Goal: Find specific page/section: Find specific page/section

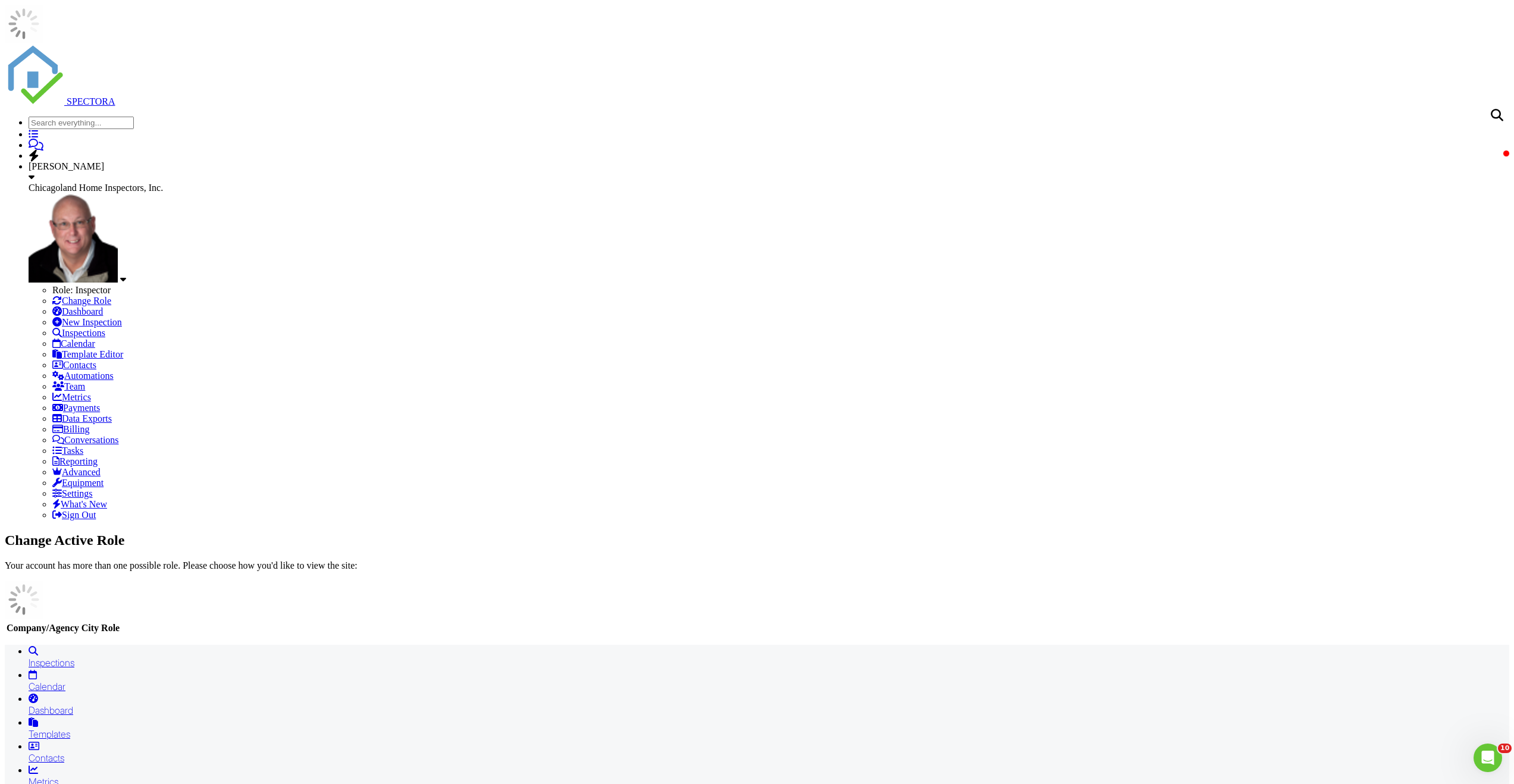
click at [134, 116] on input "text" at bounding box center [82, 122] width 105 height 13
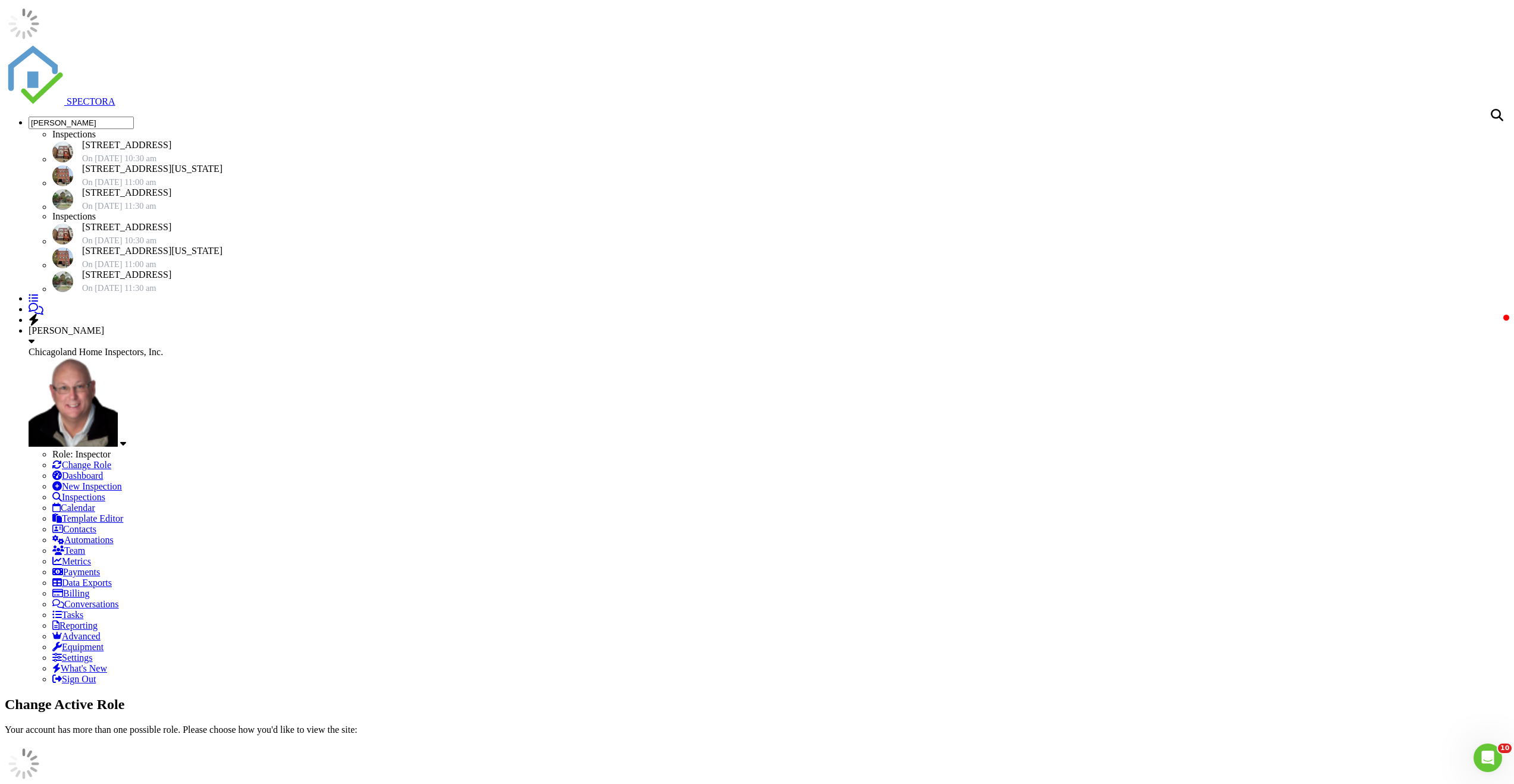
type input "luke collins"
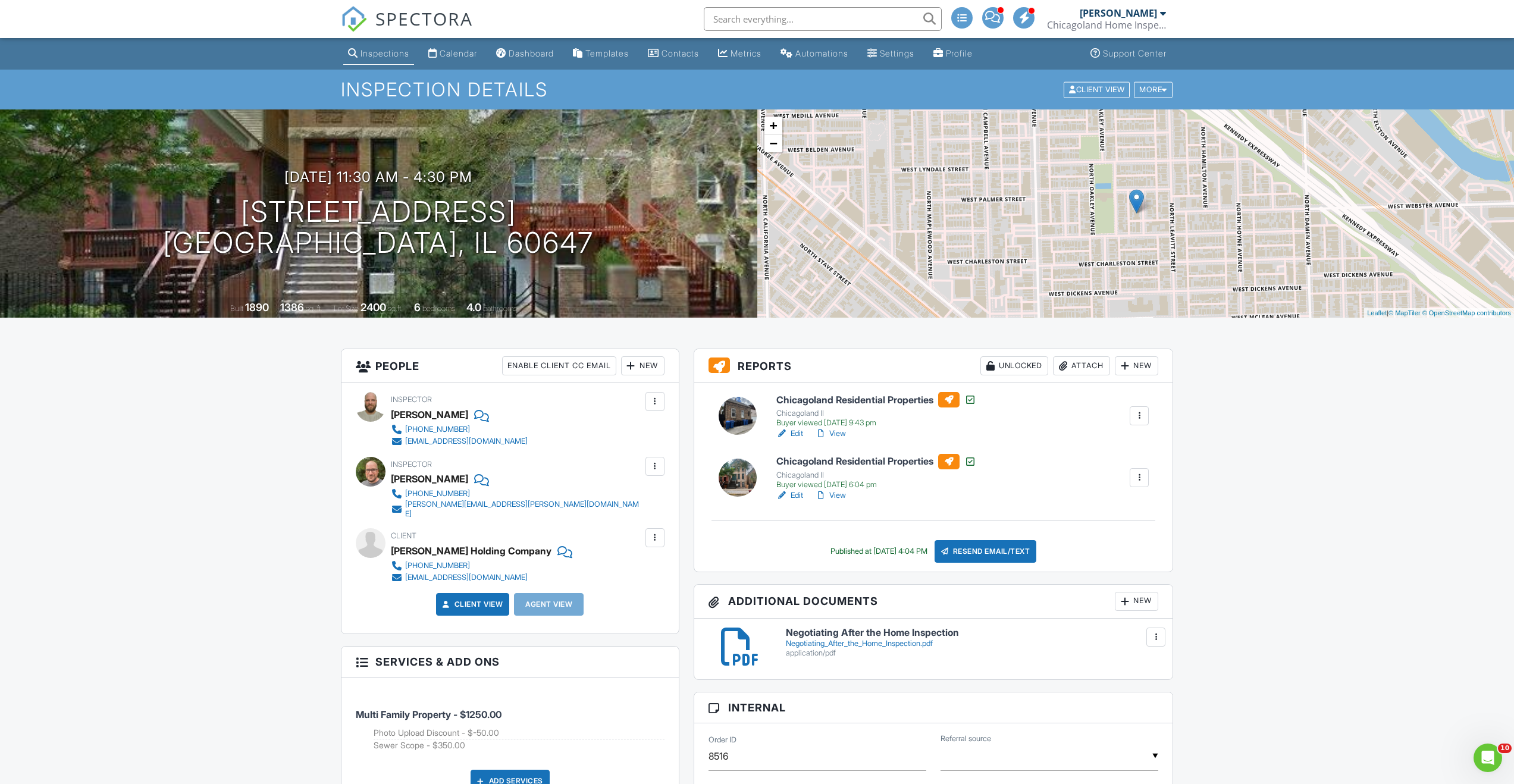
click at [836, 496] on link "View" at bounding box center [830, 495] width 31 height 12
click at [765, 18] on input "text" at bounding box center [822, 19] width 238 height 24
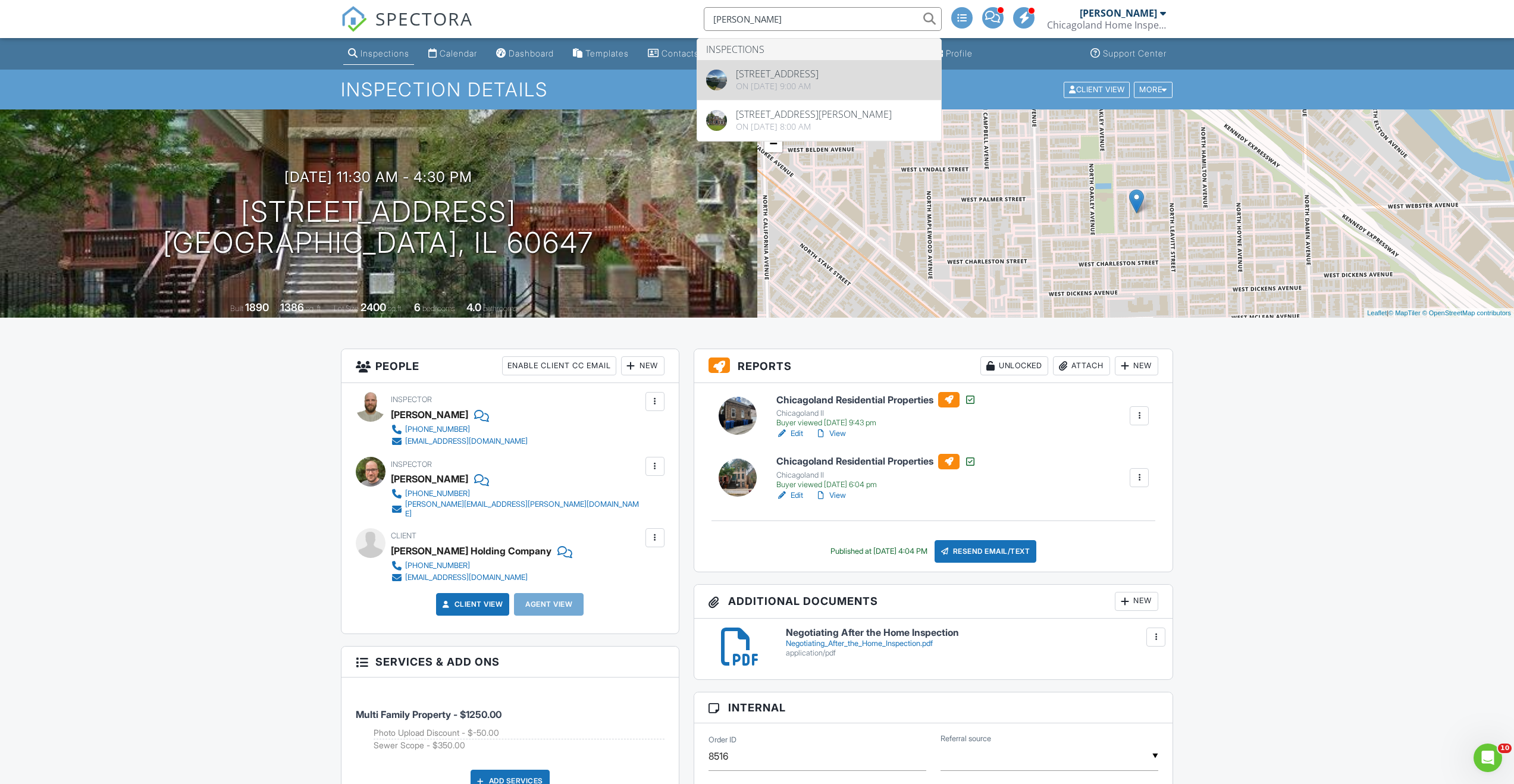
type input "holben"
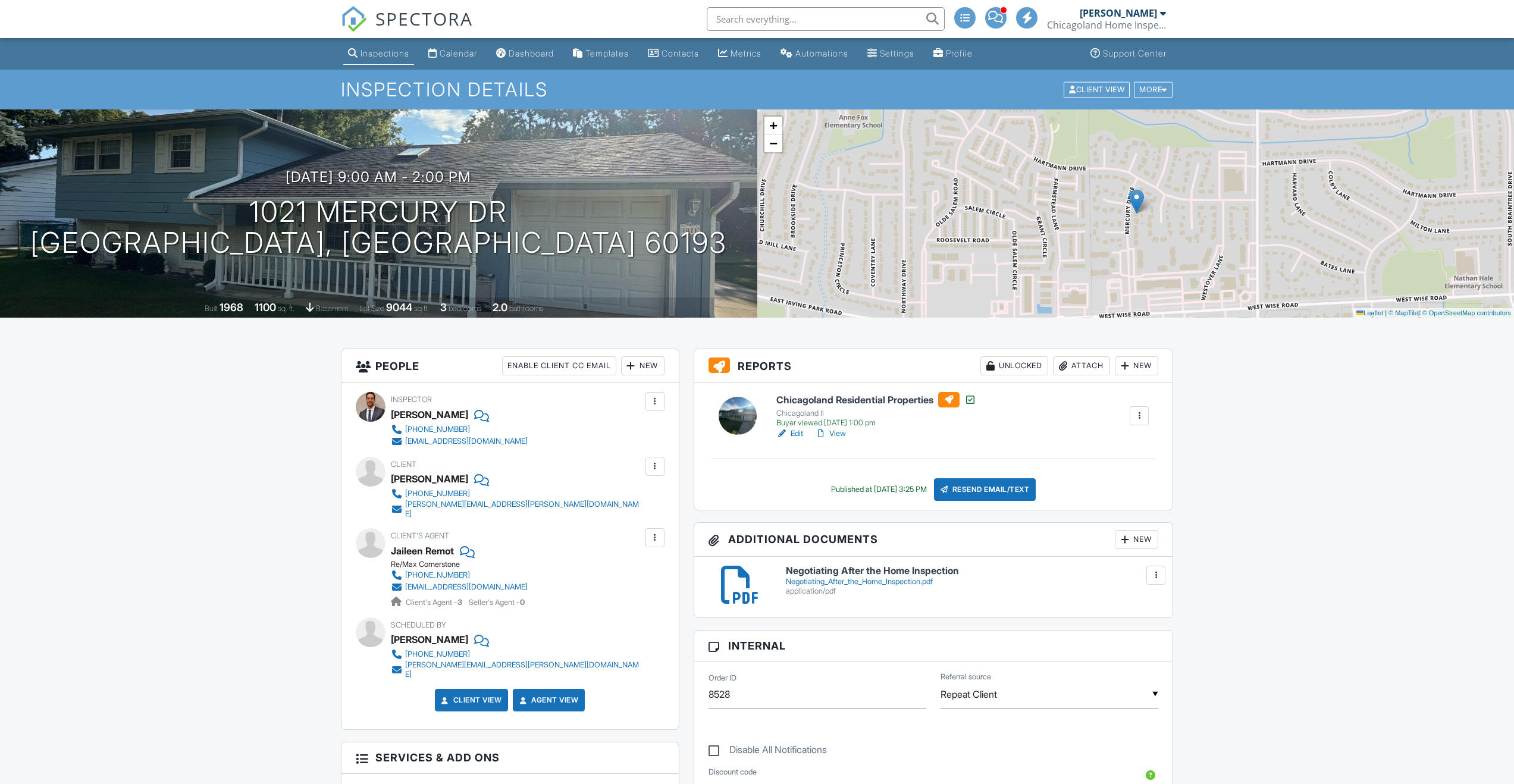
click at [839, 436] on link "View" at bounding box center [830, 433] width 31 height 12
